Goal: Use online tool/utility: Utilize a website feature to perform a specific function

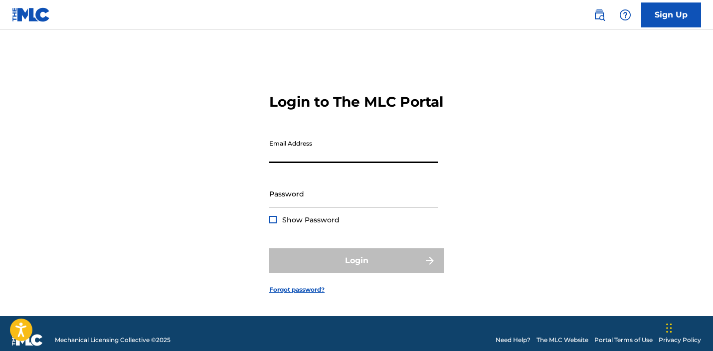
click at [327, 163] on input "Email Address" at bounding box center [353, 149] width 169 height 28
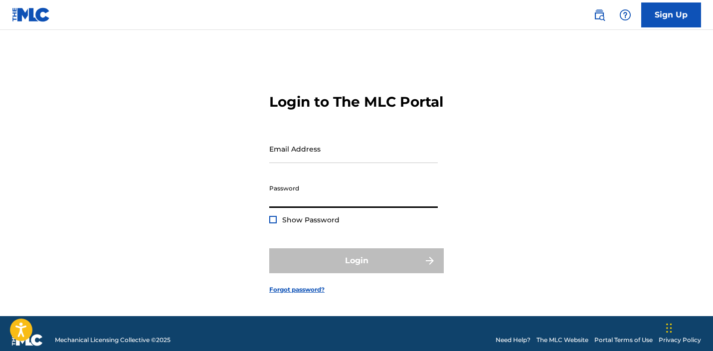
type input "[EMAIL_ADDRESS][DOMAIN_NAME]"
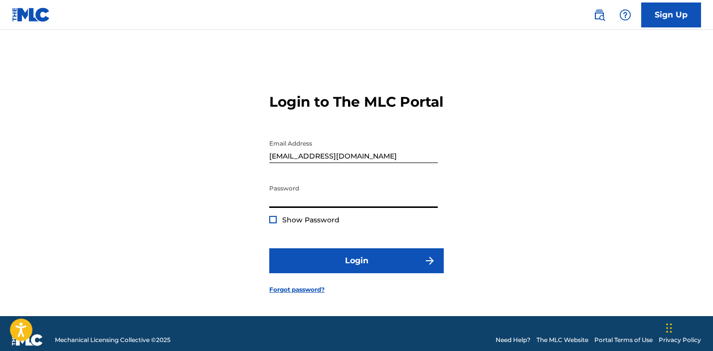
click at [269, 248] on button "Login" at bounding box center [356, 260] width 175 height 25
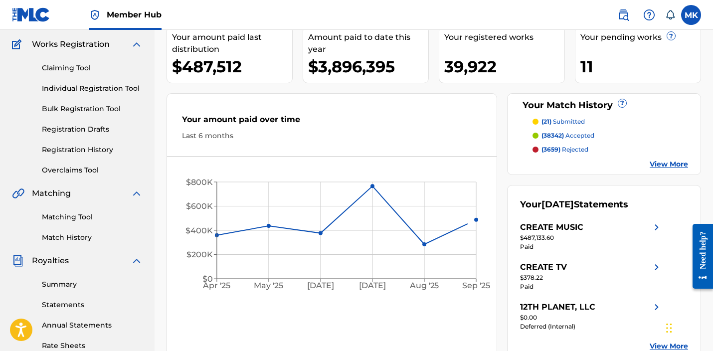
scroll to position [82, 0]
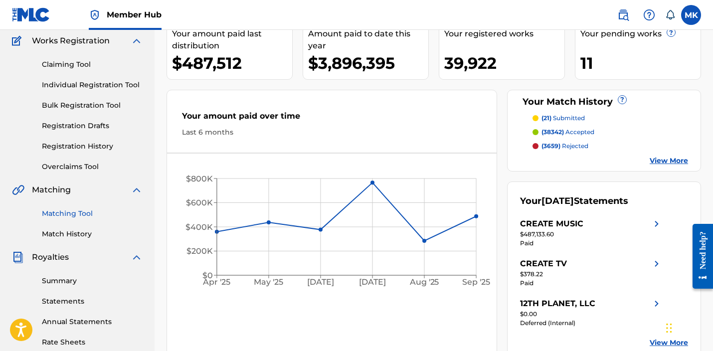
click at [50, 214] on link "Matching Tool" at bounding box center [92, 214] width 101 height 10
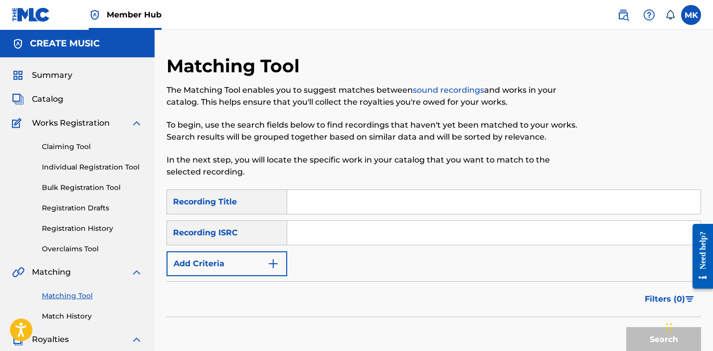
click at [303, 204] on input "Search Form" at bounding box center [494, 202] width 414 height 24
type input "Wisteria"
